Goal: Information Seeking & Learning: Learn about a topic

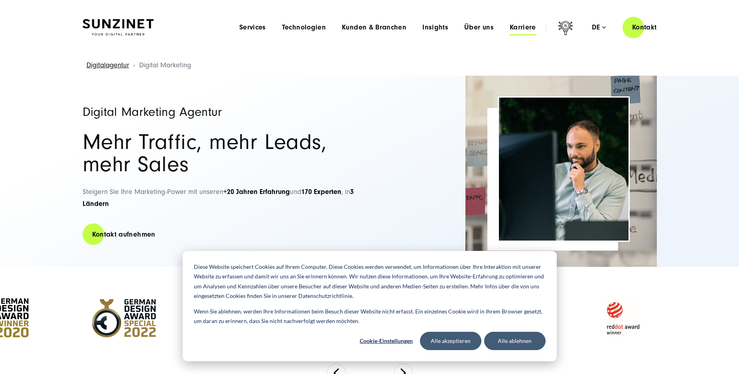
click at [521, 24] on span "Karriere" at bounding box center [522, 28] width 26 height 8
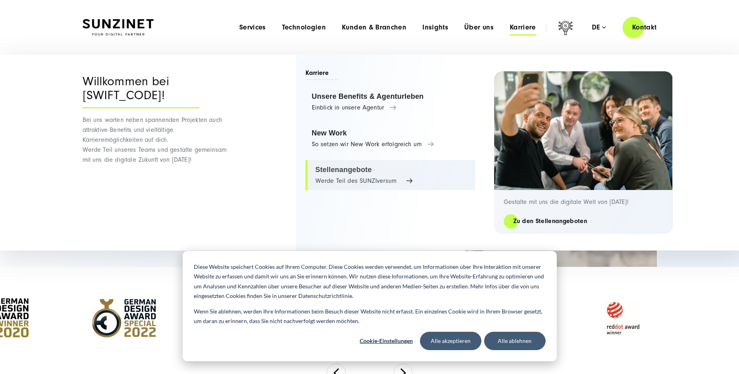
click at [344, 172] on link "Stellenangebote Werde Teil des SUNZIversum" at bounding box center [389, 175] width 169 height 30
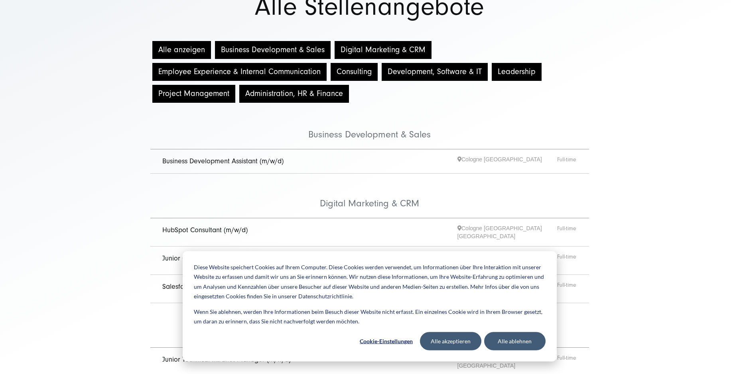
scroll to position [81, 0]
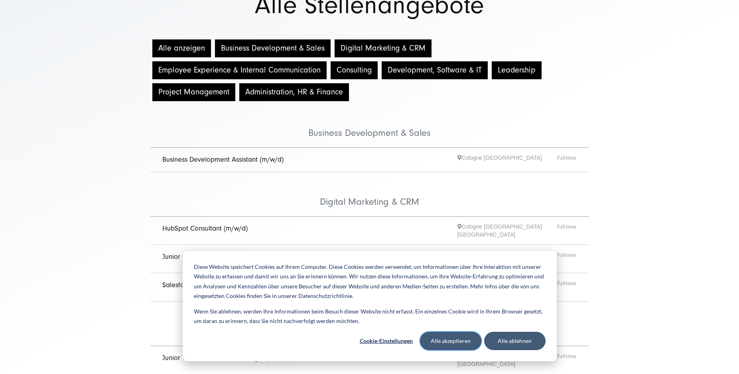
drag, startPoint x: 457, startPoint y: 342, endPoint x: 477, endPoint y: 338, distance: 20.3
click at [458, 340] on button "Alle akzeptieren" at bounding box center [450, 341] width 61 height 18
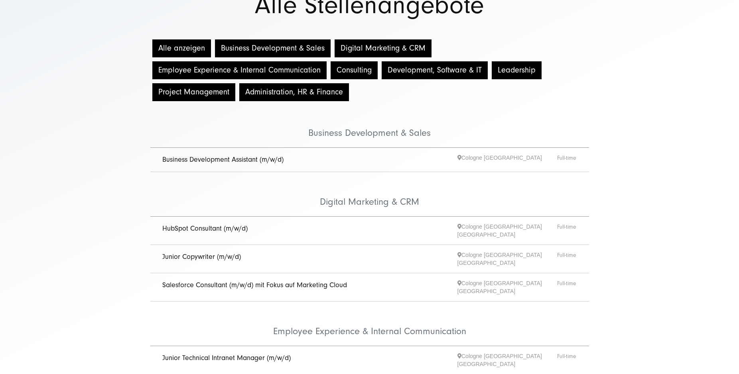
click at [362, 49] on button "Digital Marketing & CRM" at bounding box center [382, 48] width 97 height 18
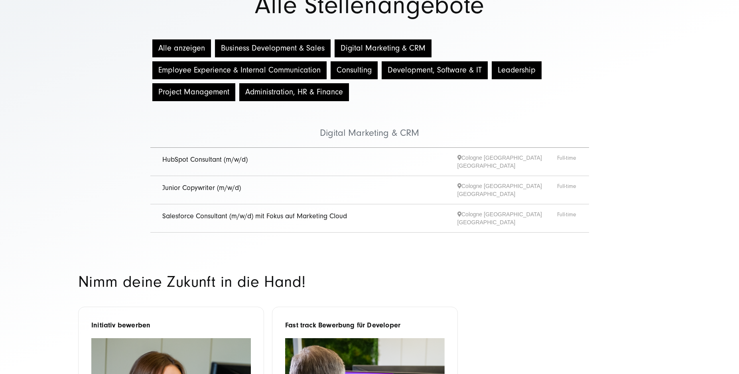
click at [297, 93] on button "Administration, HR & Finance" at bounding box center [294, 92] width 110 height 18
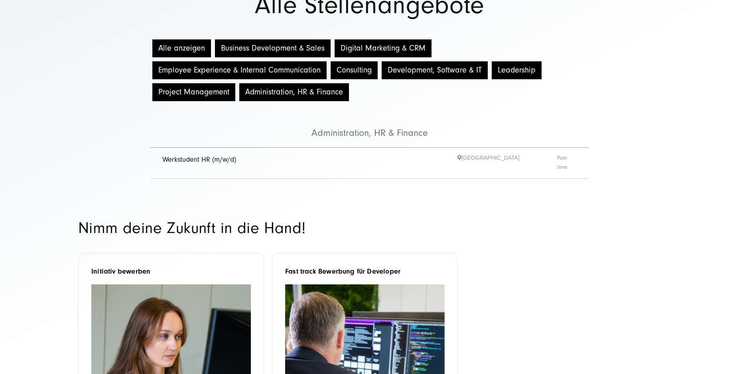
click at [215, 90] on button "Project Management" at bounding box center [193, 92] width 83 height 18
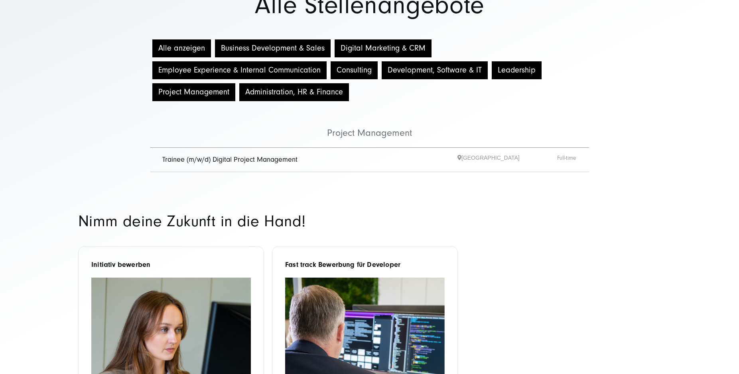
click at [204, 45] on button "Alle anzeigen" at bounding box center [181, 48] width 59 height 18
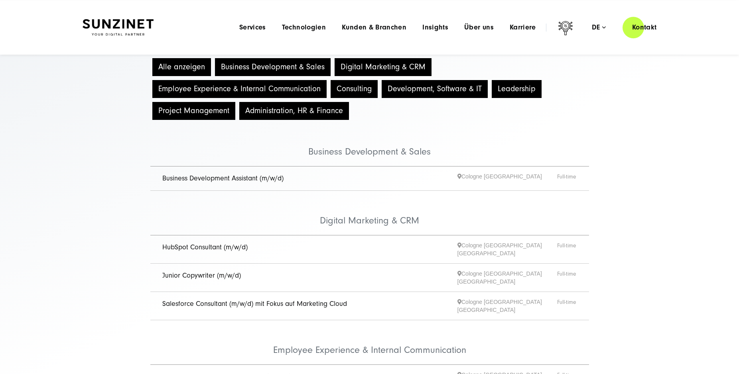
scroll to position [0, 0]
